Goal: Communication & Community: Answer question/provide support

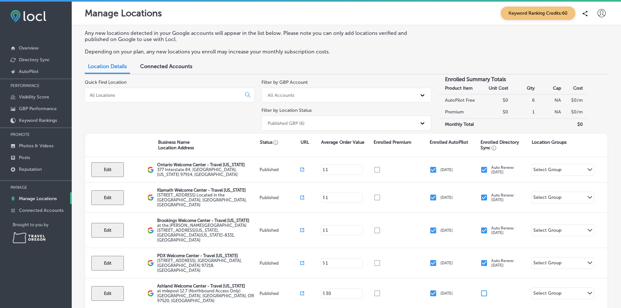
click at [140, 93] on input at bounding box center [164, 95] width 151 height 6
click at [31, 167] on p "Reputation" at bounding box center [30, 170] width 23 height 6
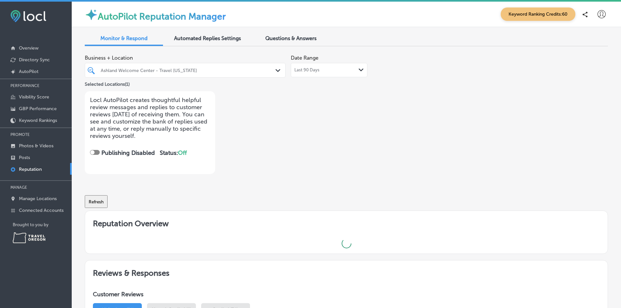
click at [176, 70] on div "Ashland Welcome Center - Travel [US_STATE]" at bounding box center [188, 70] width 175 height 6
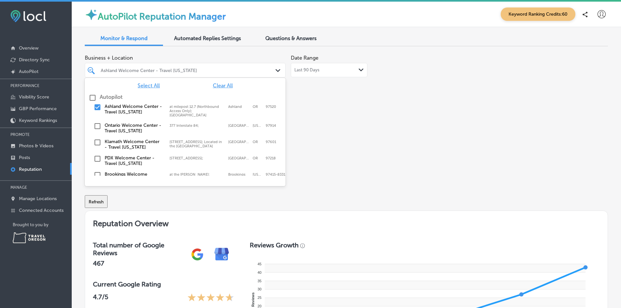
click at [220, 83] on span "Clear All" at bounding box center [223, 85] width 20 height 6
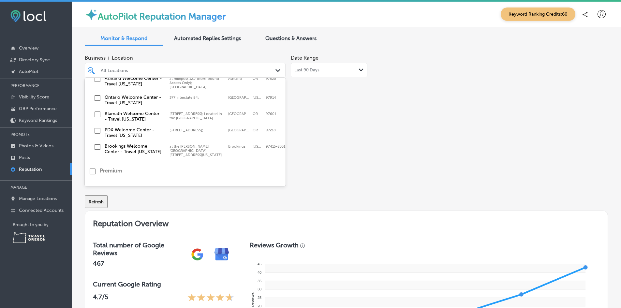
scroll to position [28, 0]
click at [112, 150] on label "Brookings Welcome Center - Travel [US_STATE]" at bounding box center [134, 149] width 58 height 11
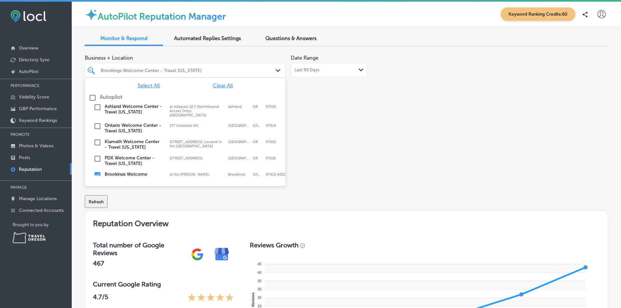
scroll to position [60, 0]
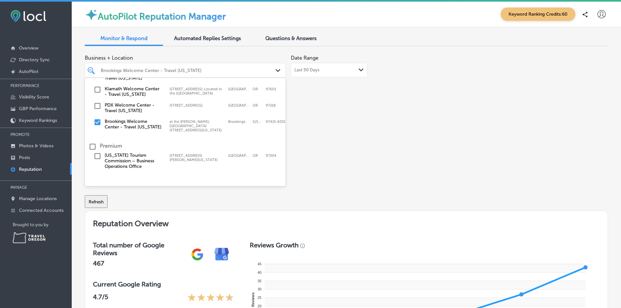
click at [364, 134] on div "Business + Location option at the [PERSON_NAME]; Field State Recreation Site 83…" at bounding box center [242, 113] width 314 height 123
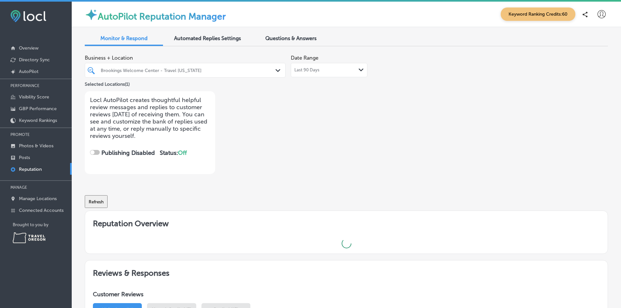
checkbox input "true"
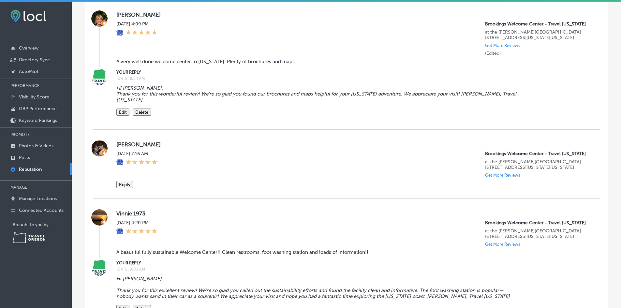
click at [127, 188] on div "[PERSON_NAME] [DATE] 7:16 AM [GEOGRAPHIC_DATA] - Travel [US_STATE] at the [PERS…" at bounding box center [352, 164] width 473 height 48
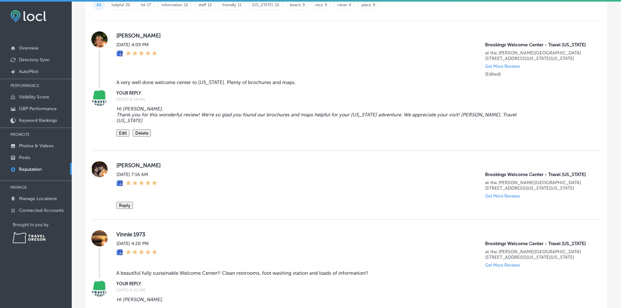
scroll to position [456, 0]
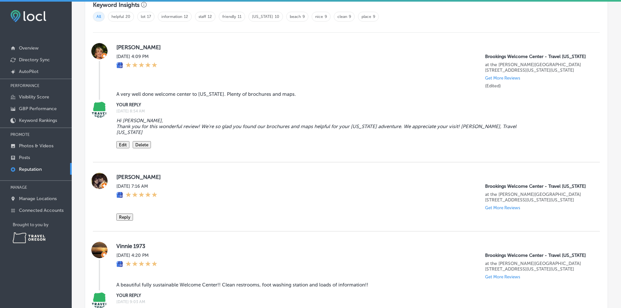
click at [129, 221] on button "Reply" at bounding box center [124, 217] width 17 height 7
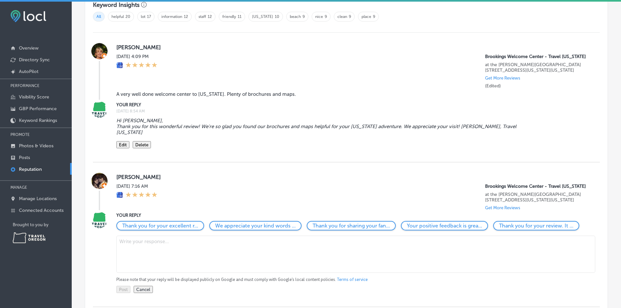
click at [160, 264] on textarea at bounding box center [355, 254] width 479 height 37
type textarea "h"
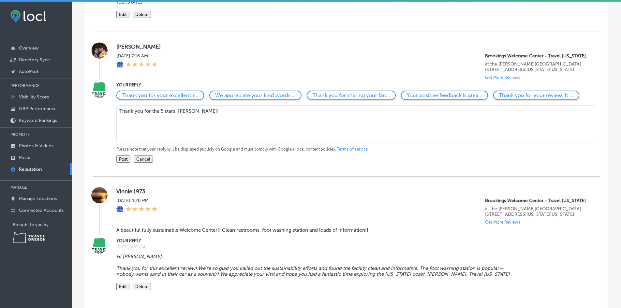
type textarea "Thank you for the 5 stars, [PERSON_NAME]!"
click at [125, 163] on button "Post" at bounding box center [123, 159] width 14 height 7
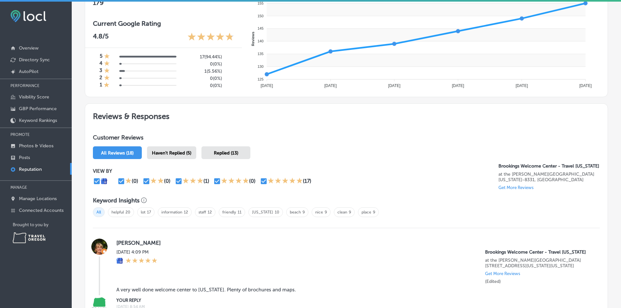
scroll to position [0, 0]
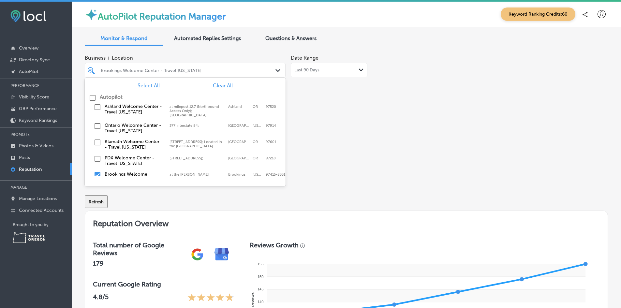
click at [168, 73] on div at bounding box center [176, 70] width 153 height 9
click at [150, 86] on span "Select All" at bounding box center [149, 85] width 22 height 6
click at [327, 133] on div "Business + Location option at the [PERSON_NAME]; Field State Recreation Site 83…" at bounding box center [242, 113] width 314 height 123
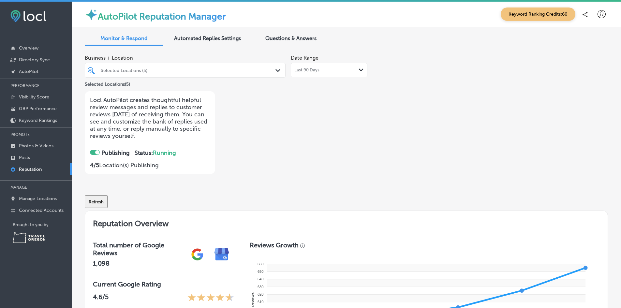
click at [202, 34] on div "Automated Replies Settings" at bounding box center [207, 39] width 78 height 14
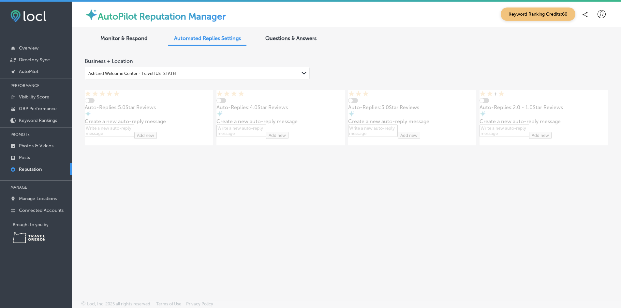
type textarea "x"
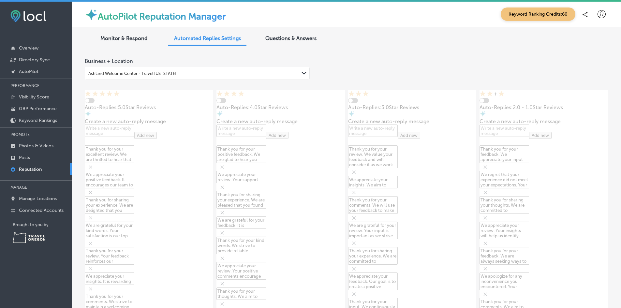
click at [286, 38] on span "Questions & Answers" at bounding box center [290, 38] width 51 height 6
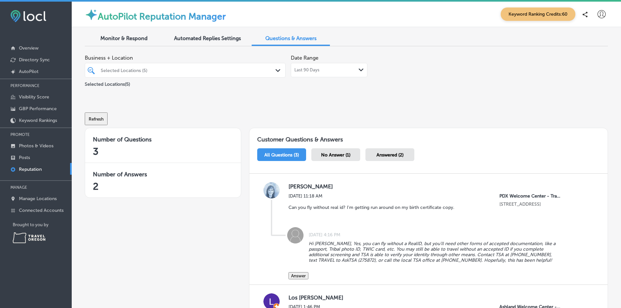
click at [111, 44] on div "Monitor & Respond" at bounding box center [124, 39] width 78 height 14
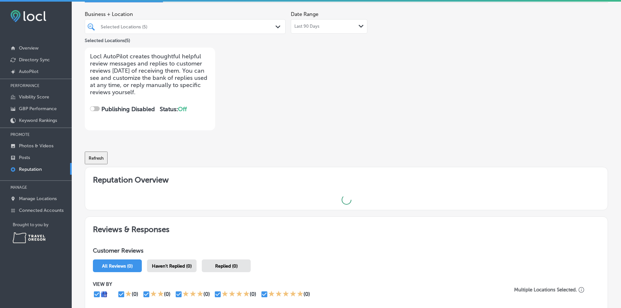
scroll to position [126, 0]
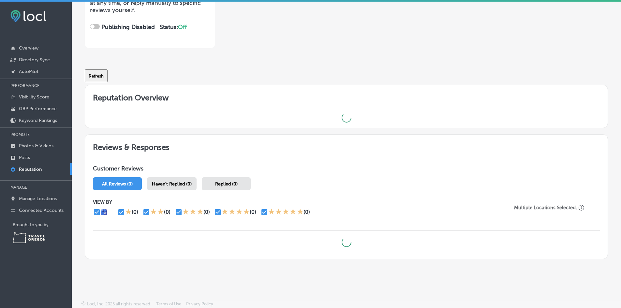
checkbox input "true"
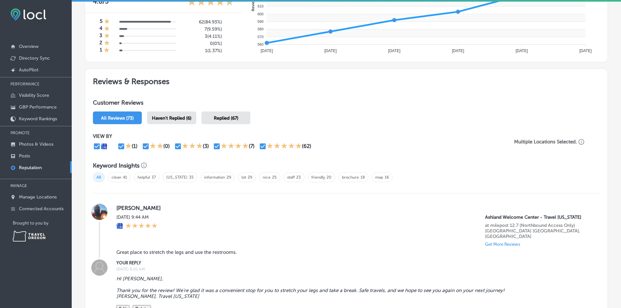
scroll to position [354, 0]
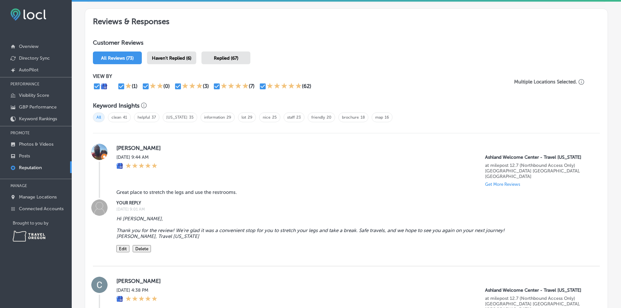
click at [177, 61] on span "Haven't Replied (6)" at bounding box center [171, 58] width 39 height 6
